Goal: Find specific page/section: Find specific page/section

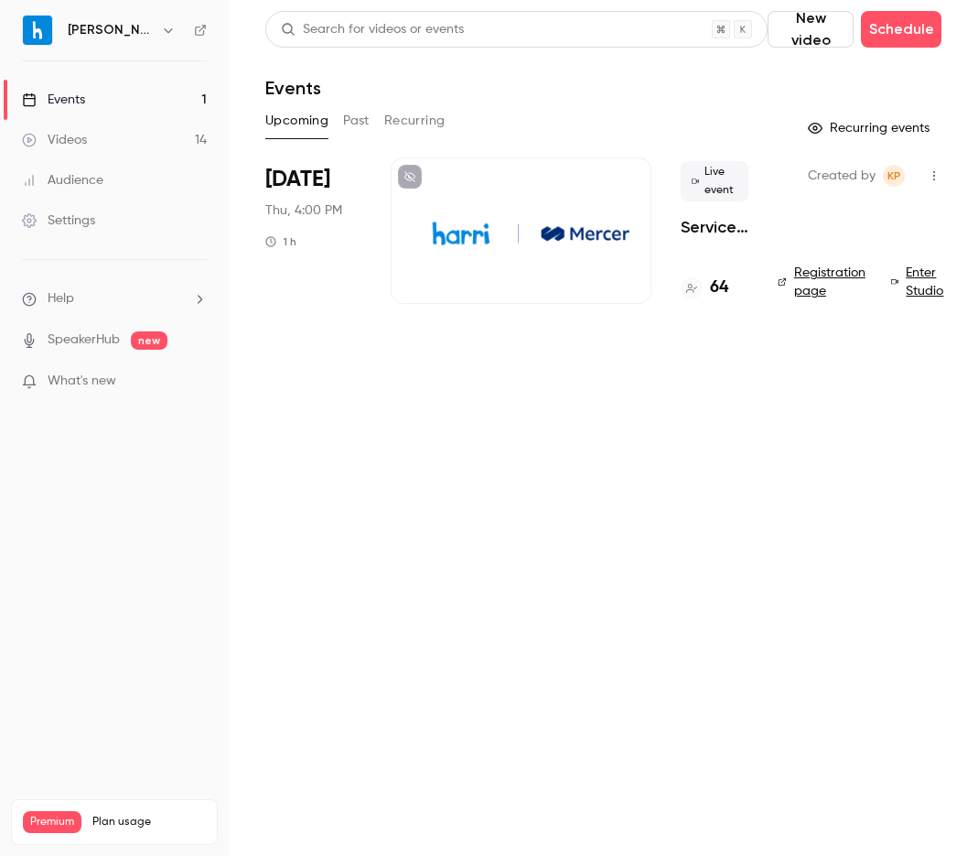
click at [722, 289] on h4 "64" at bounding box center [719, 288] width 18 height 25
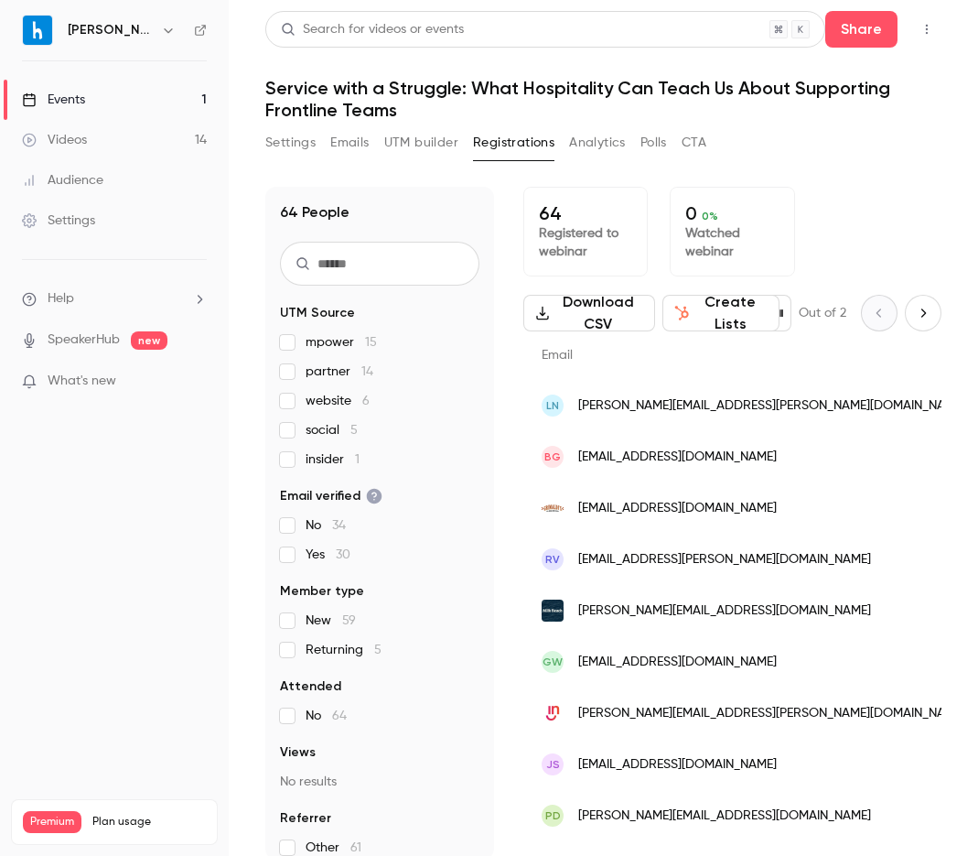
click at [630, 205] on p "64" at bounding box center [585, 213] width 93 height 22
click at [406, 141] on button "UTM builder" at bounding box center [421, 142] width 74 height 29
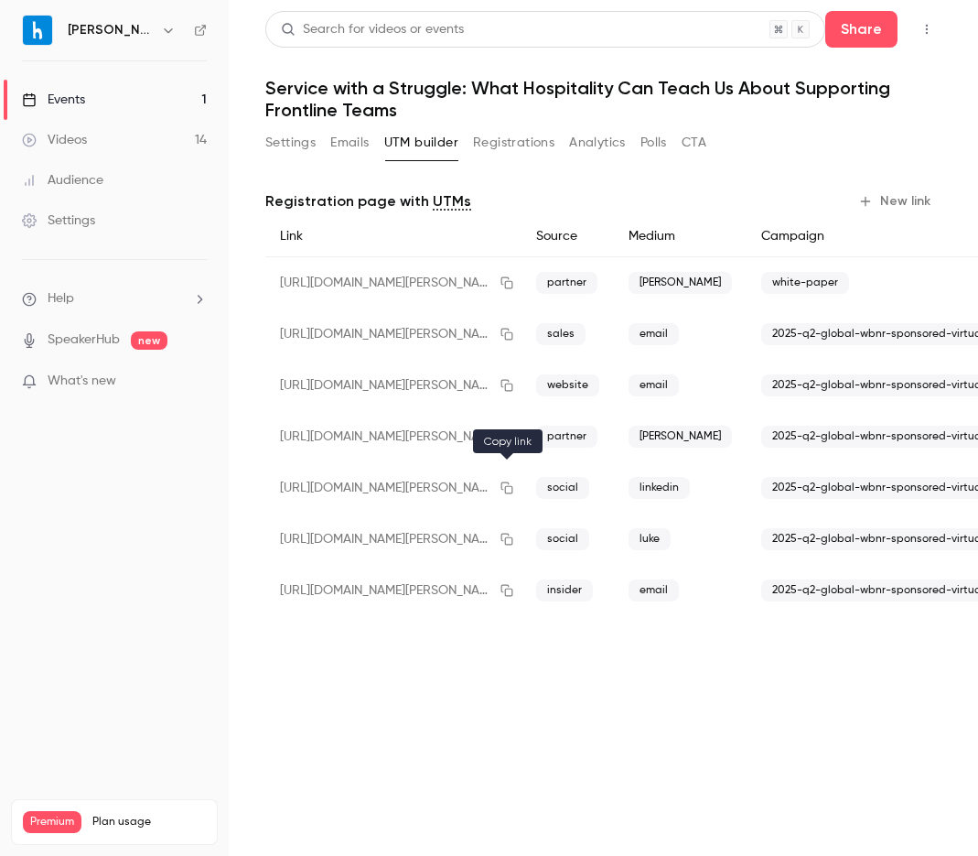
click at [501, 492] on icon "button" at bounding box center [507, 487] width 15 height 13
